Goal: Information Seeking & Learning: Learn about a topic

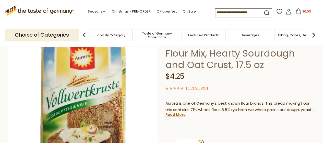
scroll to position [51, 0]
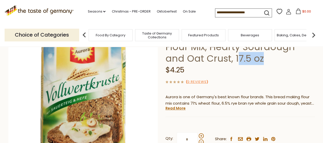
drag, startPoint x: 215, startPoint y: 57, endPoint x: 248, endPoint y: 57, distance: 32.9
click at [248, 57] on h1 "Aurora "Vollwertkruste" Bread Flour Mix, Hearty Sourdough and Oat Crust, 17.5 oz" at bounding box center [239, 47] width 149 height 34
click at [232, 59] on h1 "Aurora "Vollwertkruste" Bread Flour Mix, Hearty Sourdough and Oat Crust, 17.5 oz" at bounding box center [239, 47] width 149 height 34
drag, startPoint x: 212, startPoint y: 58, endPoint x: 245, endPoint y: 59, distance: 32.7
click at [245, 59] on h1 "Aurora "Vollwertkruste" Bread Flour Mix, Hearty Sourdough and Oat Crust, 17.5 oz" at bounding box center [239, 47] width 149 height 34
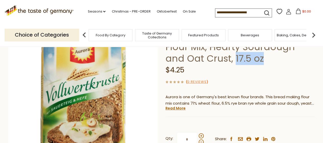
copy h1 "17.5 oz"
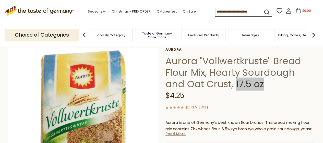
scroll to position [0, 0]
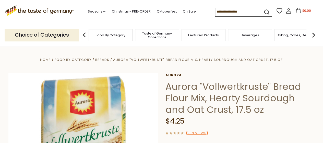
click at [184, 87] on h1 "Aurora "Vollwertkruste" Bread Flour Mix, Hearty Sourdough and Oat Crust, 17.5 oz" at bounding box center [239, 98] width 149 height 34
copy h1 "Aurora"
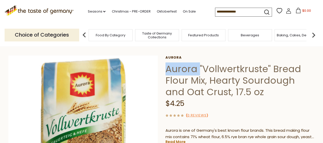
scroll to position [26, 0]
